Goal: Information Seeking & Learning: Learn about a topic

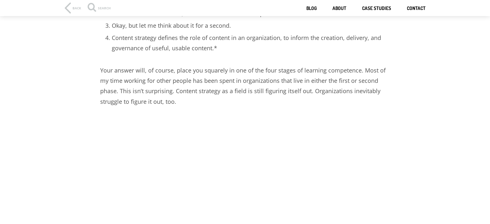
scroll to position [258, 0]
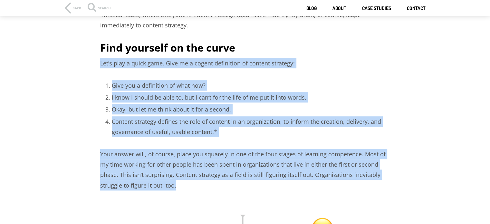
drag, startPoint x: 101, startPoint y: 59, endPoint x: 184, endPoint y: 188, distance: 153.3
copy article "Let’s play a quick game. Give me a cogent definition of content strategy: Give …"
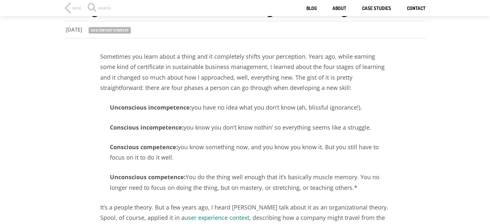
scroll to position [0, 0]
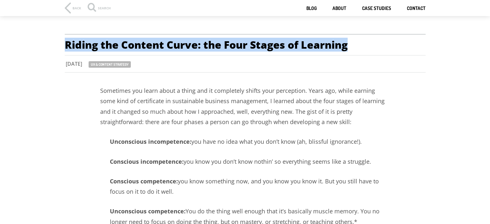
drag, startPoint x: 64, startPoint y: 43, endPoint x: 355, endPoint y: 43, distance: 290.7
click at [355, 43] on header "Riding the Content Curve: the Four Stages of Learning 0 [DATE] UX & content str…" at bounding box center [245, 53] width 490 height 39
copy h1 "Riding the Content Curve: the Four Stages of Learning"
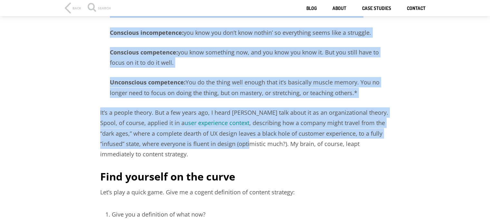
drag, startPoint x: 94, startPoint y: 88, endPoint x: 223, endPoint y: 149, distance: 142.6
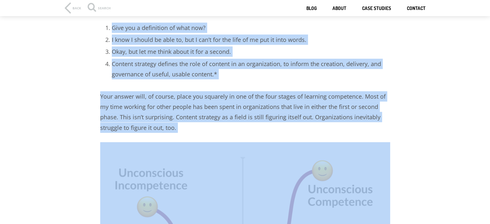
scroll to position [355, 0]
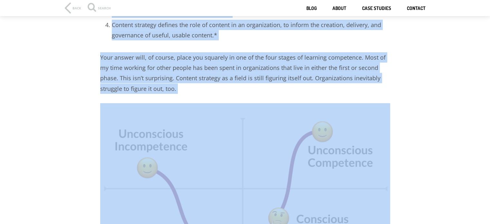
drag, startPoint x: 100, startPoint y: 91, endPoint x: 221, endPoint y: 117, distance: 124.6
copy article "Loremipsu dol sitam conse a elits doe te incididunt utlabo etdo magnaaliqu. Eni…"
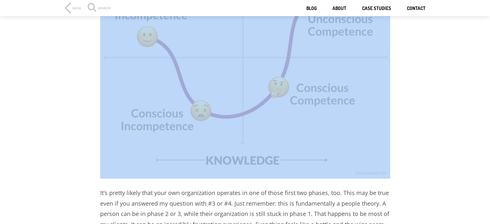
scroll to position [484, 0]
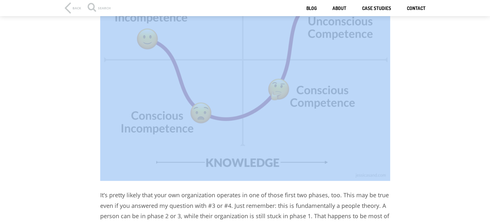
click at [254, 92] on img at bounding box center [245, 77] width 290 height 207
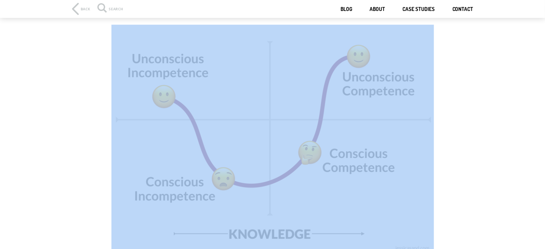
scroll to position [451, 0]
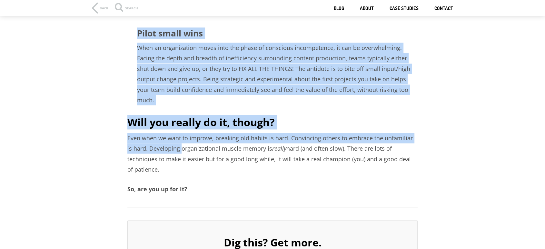
scroll to position [895, 0]
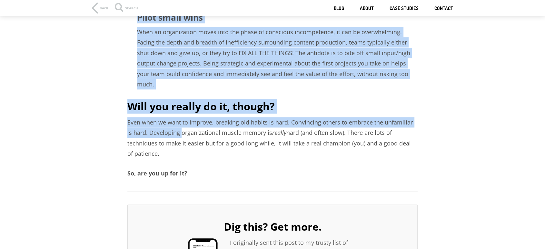
drag, startPoint x: 126, startPoint y: 104, endPoint x: 444, endPoint y: 131, distance: 319.2
copy article "Lo’i dolors ametco adip elit sed doeiusmodtem incididu ut lab et dolor magna al…"
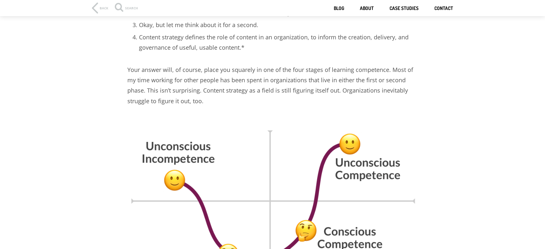
scroll to position [250, 0]
